Goal: Check status: Check status

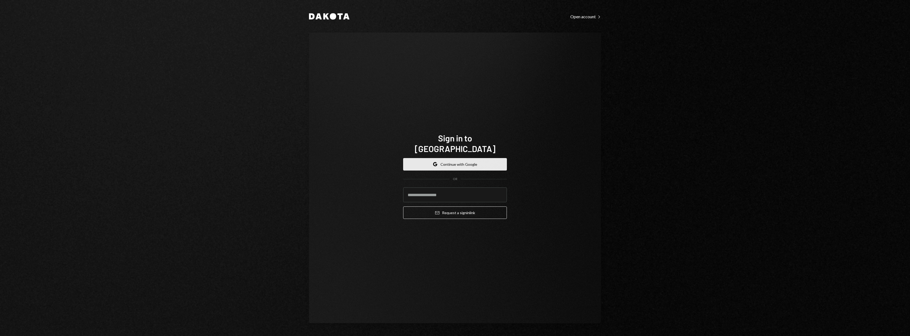
click at [437, 163] on button "Google Continue with Google" at bounding box center [455, 164] width 104 height 12
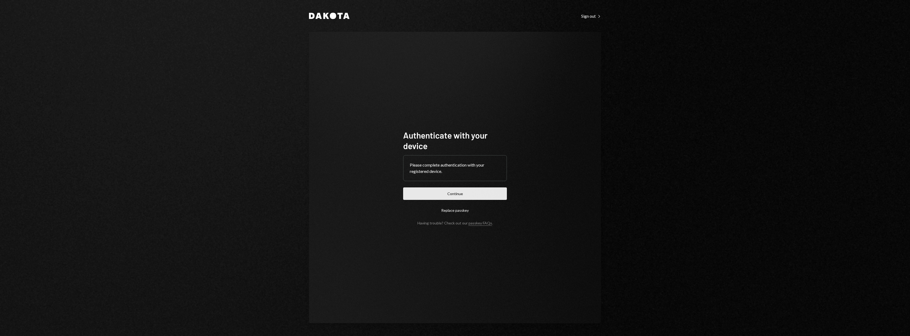
click at [459, 196] on button "Continue" at bounding box center [455, 194] width 104 height 12
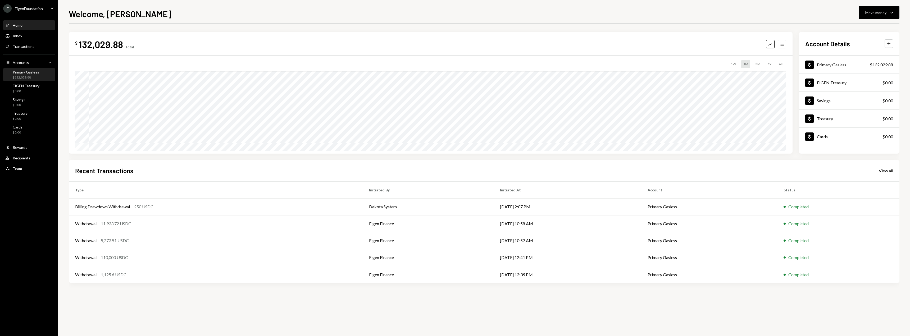
click at [39, 73] on div "Primary Gasless $132,029.88" at bounding box center [29, 75] width 48 height 10
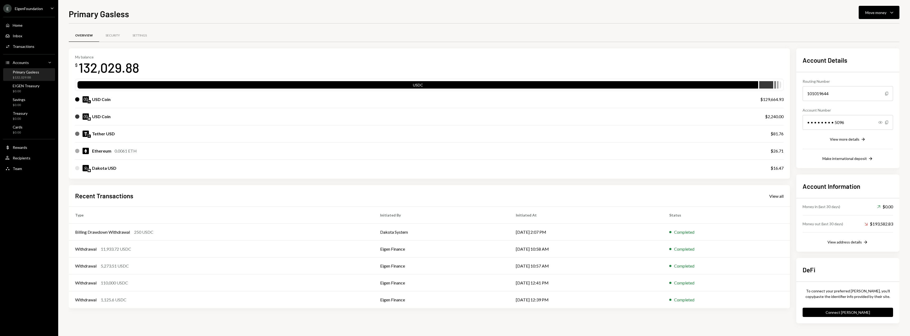
click at [31, 52] on div "Home Home Inbox Inbox Activities Transactions Accounts Accounts Caret Down Prim…" at bounding box center [29, 94] width 58 height 161
click at [28, 49] on div "Activities Transactions" at bounding box center [29, 46] width 48 height 9
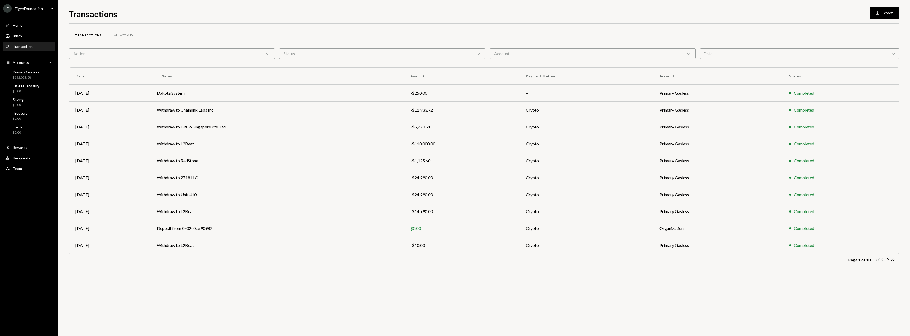
click at [889, 257] on div "Transactions All Activity Action Chevron Down Status Chevron Down Account Chevr…" at bounding box center [484, 154] width 831 height 244
click at [889, 259] on icon "Chevron Right" at bounding box center [888, 260] width 5 height 5
click at [888, 259] on icon "button" at bounding box center [889, 260] width 2 height 3
